Goal: Information Seeking & Learning: Learn about a topic

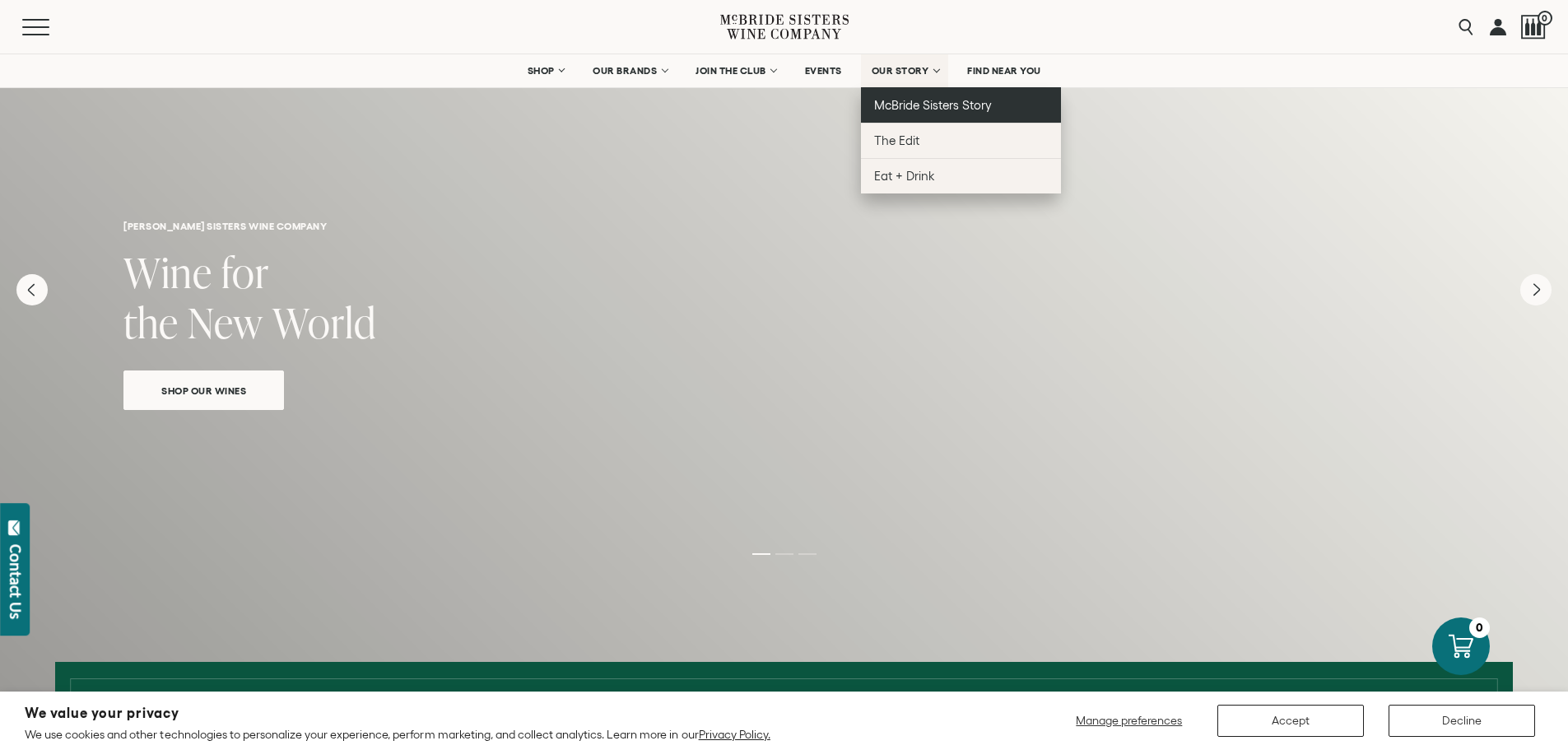
click at [934, 102] on span "McBride Sisters Story" at bounding box center [932, 105] width 117 height 14
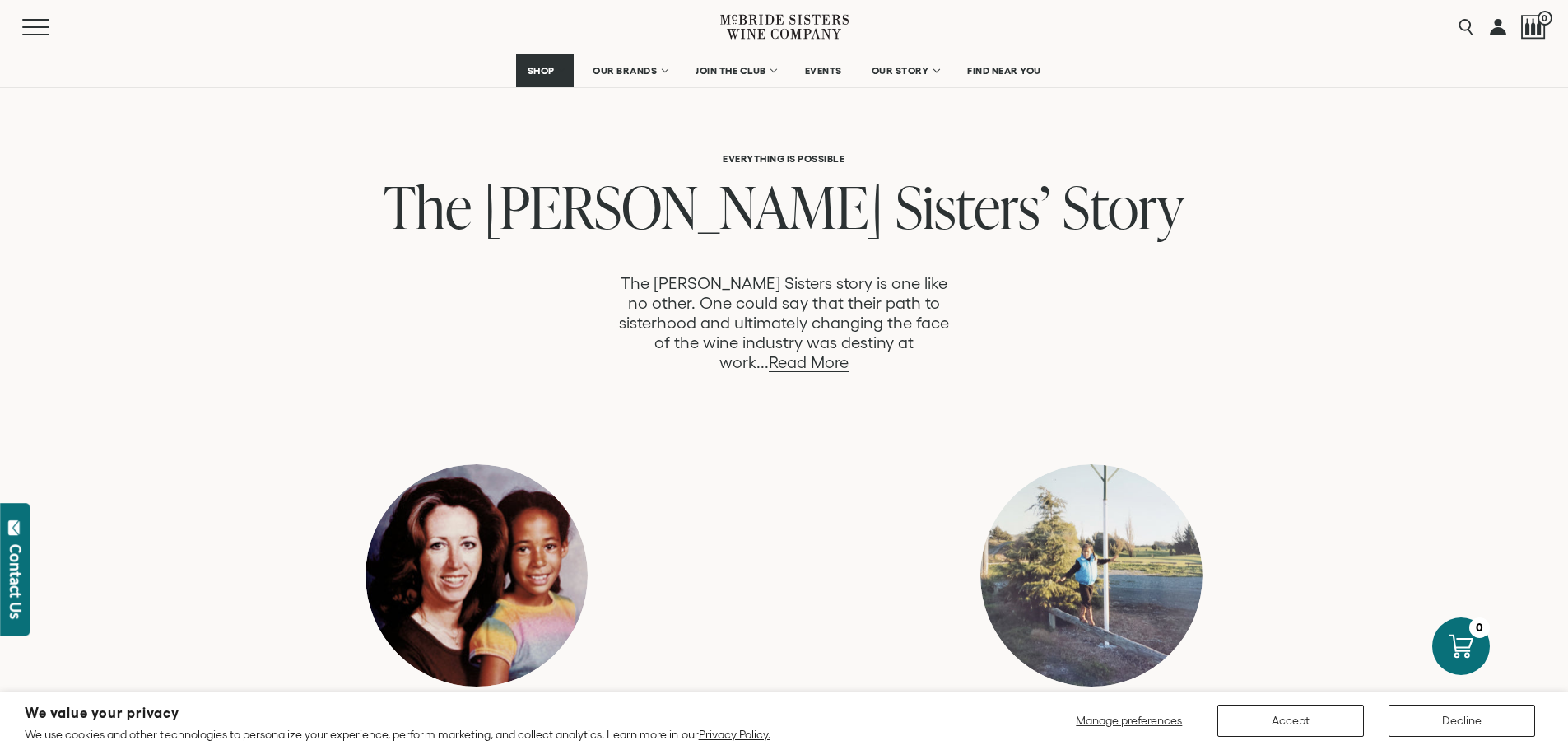
scroll to position [823, 0]
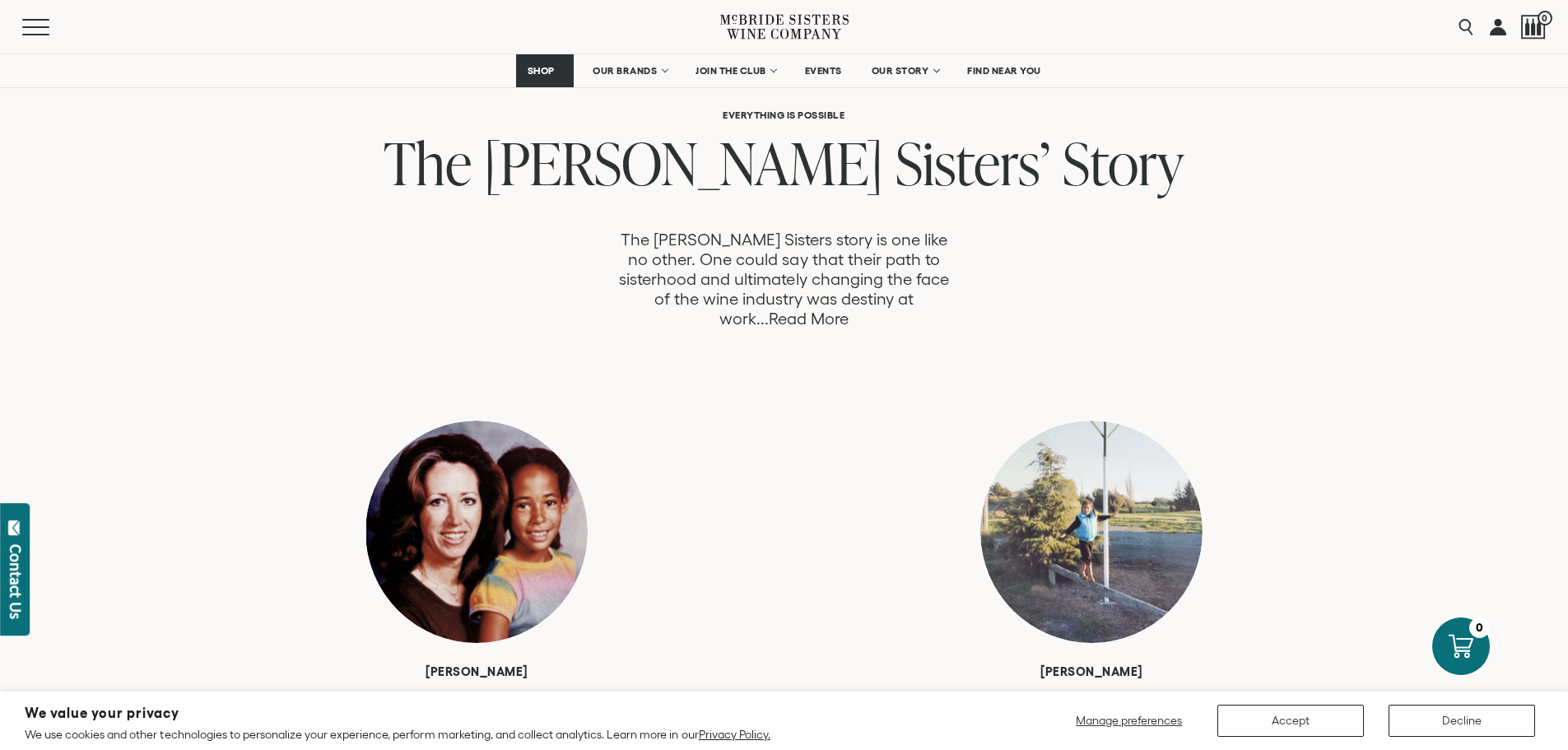
click at [849, 310] on link "Read More" at bounding box center [808, 319] width 80 height 18
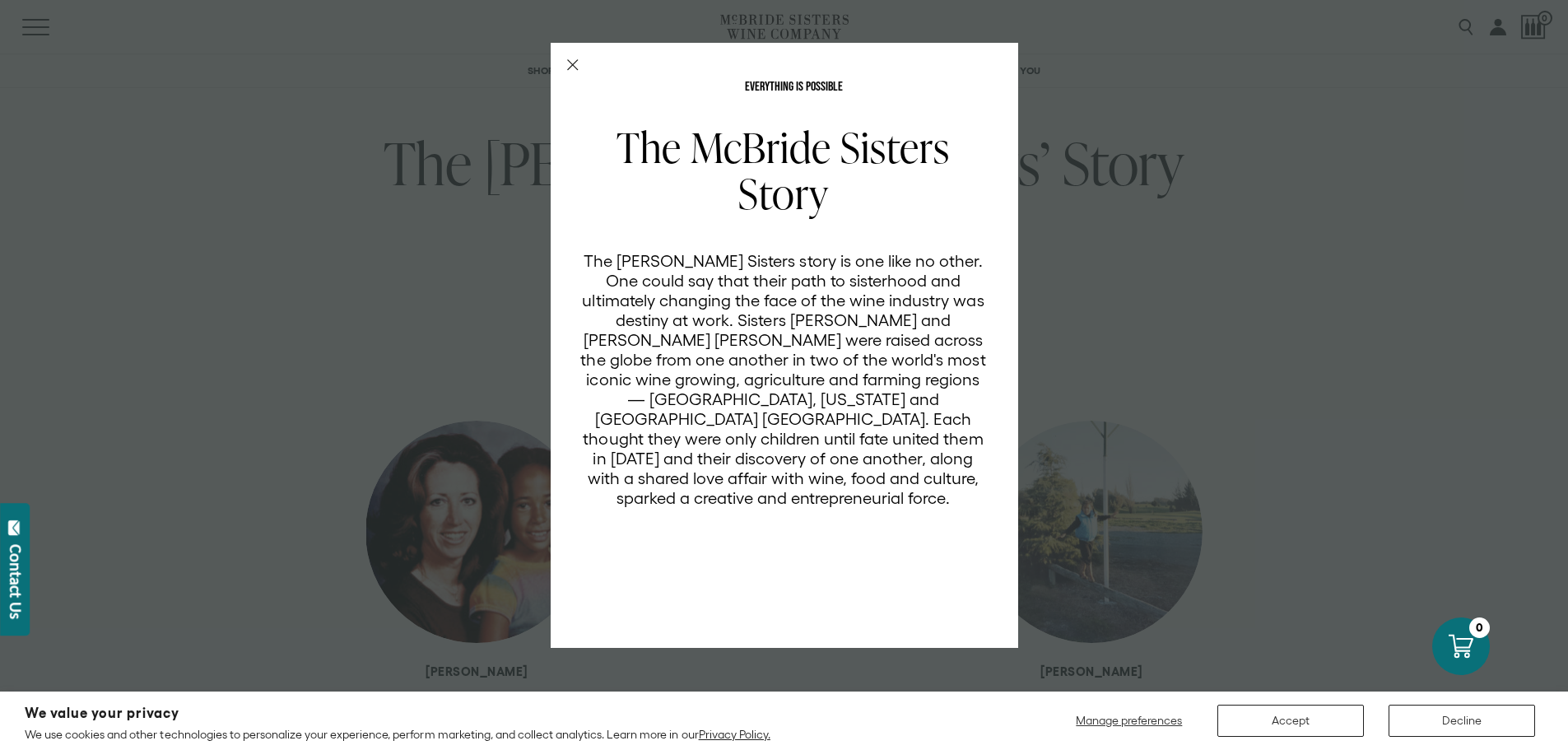
scroll to position [0, 0]
click at [568, 64] on icon "Close Modal" at bounding box center [572, 65] width 11 height 11
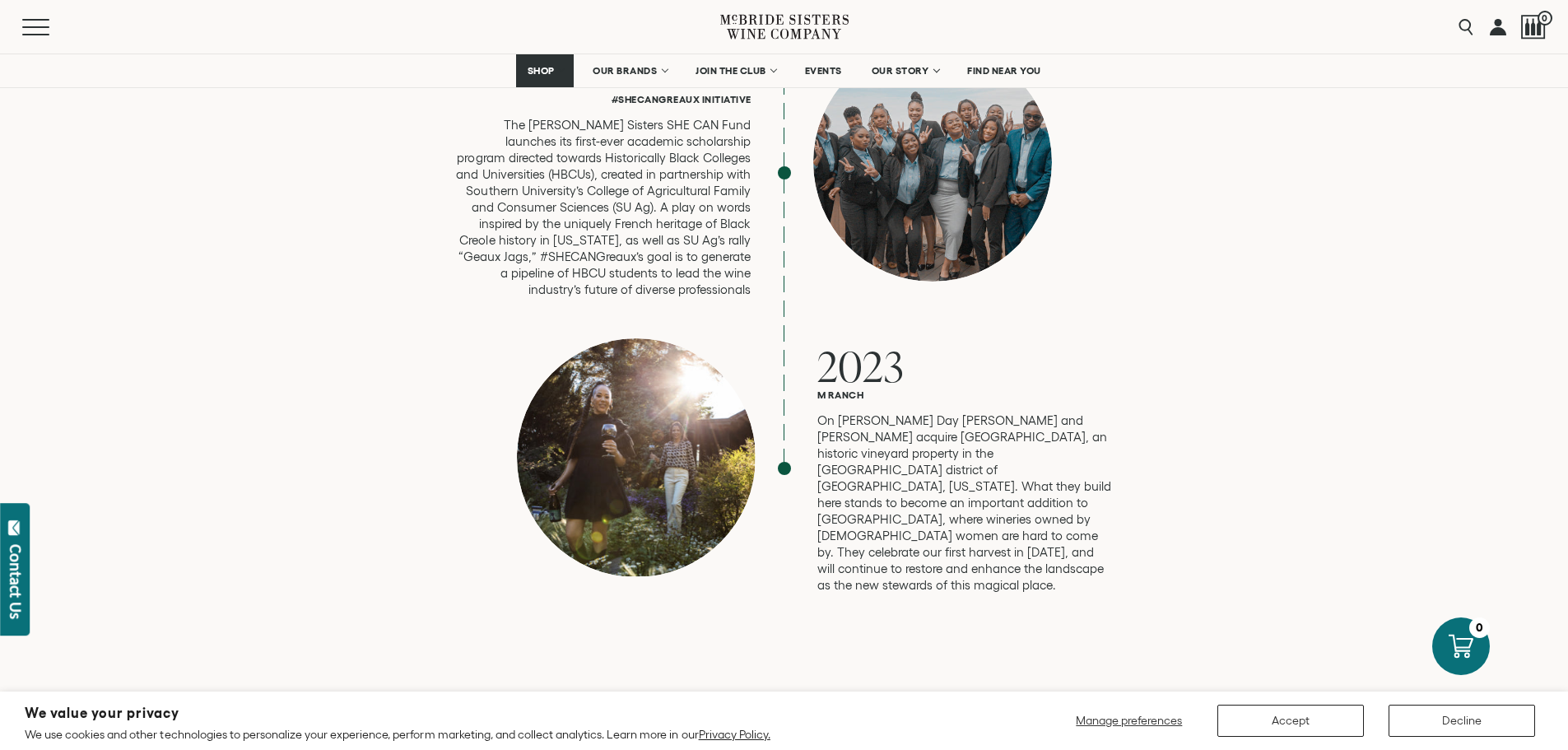
scroll to position [4281, 0]
